Goal: Task Accomplishment & Management: Manage account settings

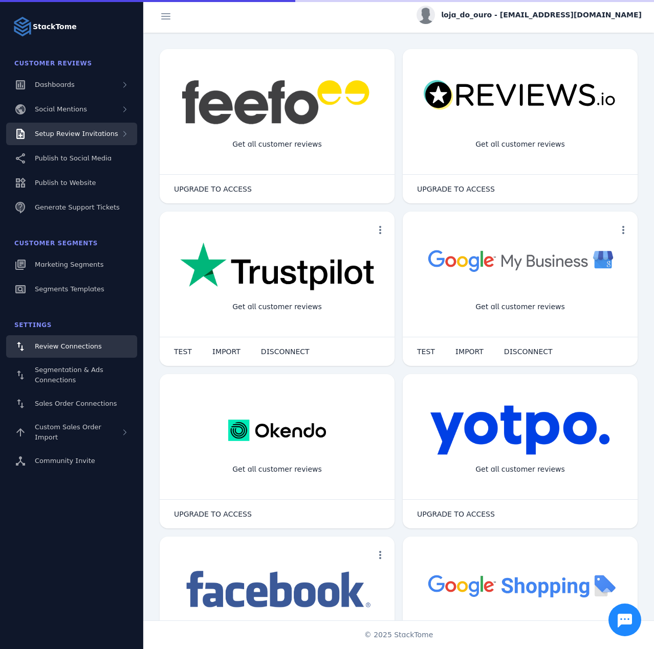
click at [82, 130] on span "Setup Review Invitations" at bounding box center [76, 134] width 83 height 8
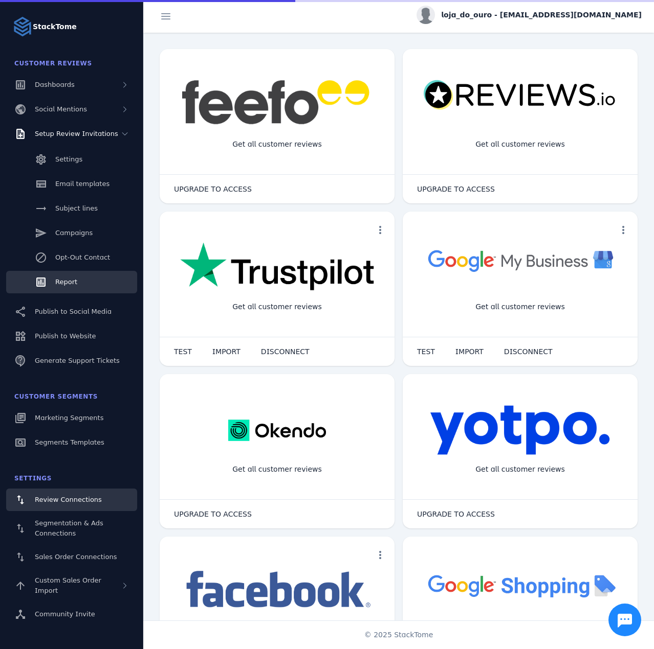
click at [78, 278] on link "Report" at bounding box center [71, 282] width 131 height 22
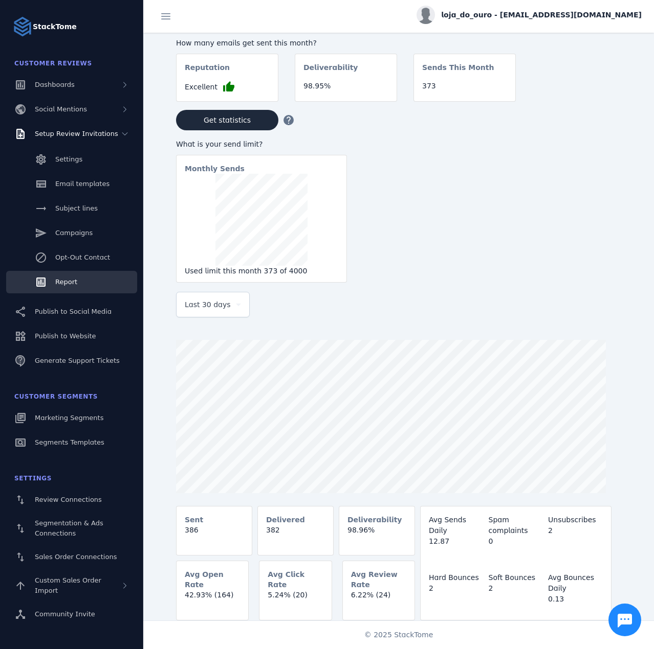
click at [208, 308] on span "Last 30 days" at bounding box center [208, 305] width 46 height 12
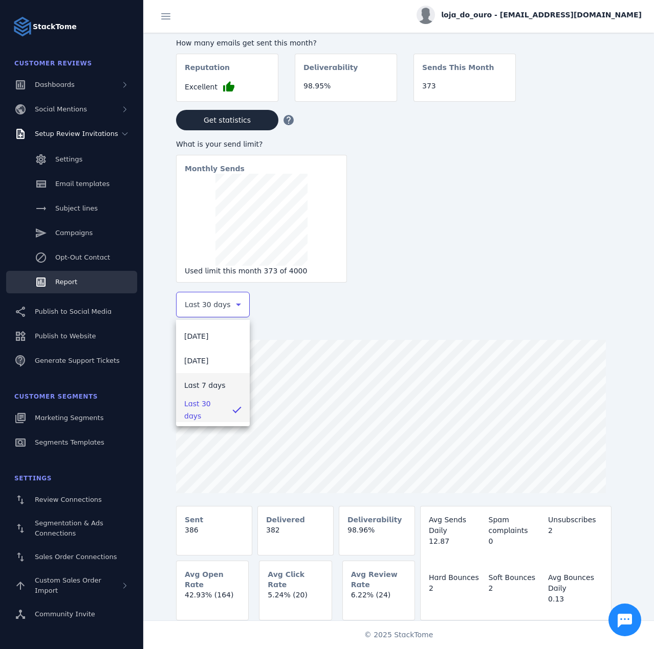
click at [207, 385] on span "Last 7 days" at bounding box center [204, 385] width 41 height 12
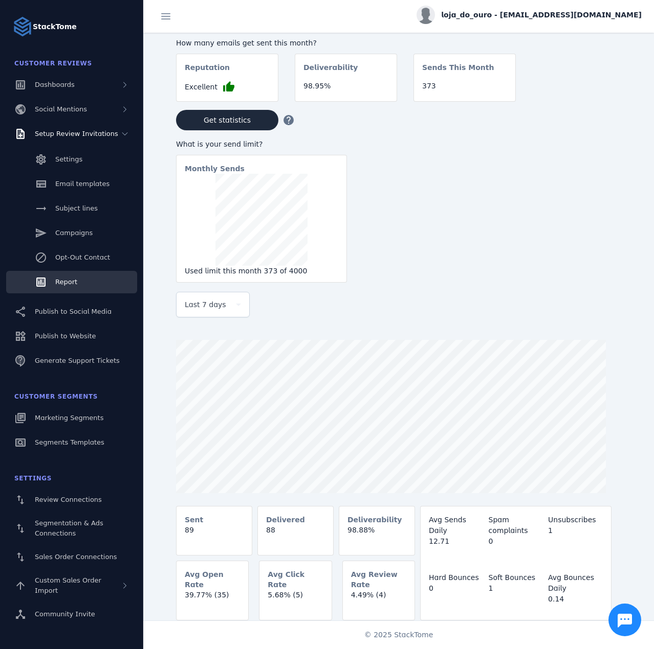
click at [548, 7] on div "loja_do_ouro - [EMAIL_ADDRESS][DOMAIN_NAME]" at bounding box center [528, 15] width 225 height 18
click at [611, 101] on span "Sign out" at bounding box center [609, 99] width 30 height 12
